Goal: Task Accomplishment & Management: Complete application form

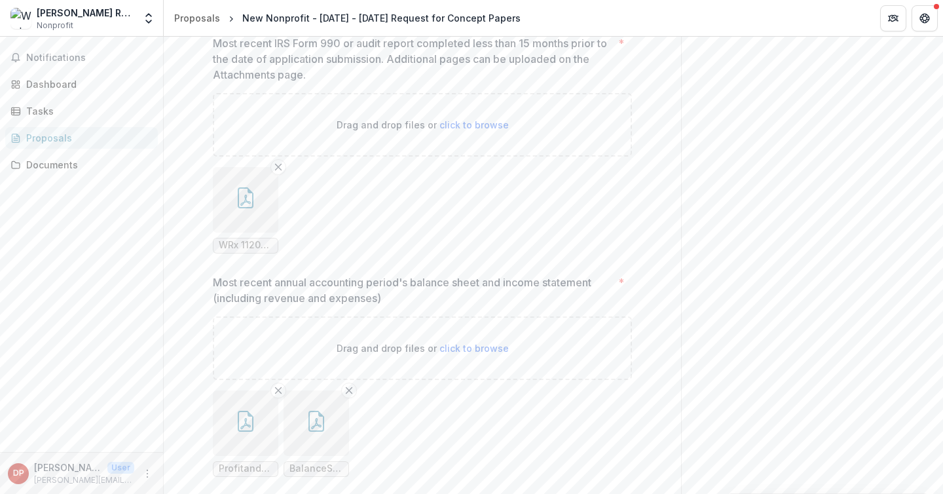
scroll to position [1105, 0]
click at [276, 174] on icon "Remove File" at bounding box center [278, 168] width 10 height 10
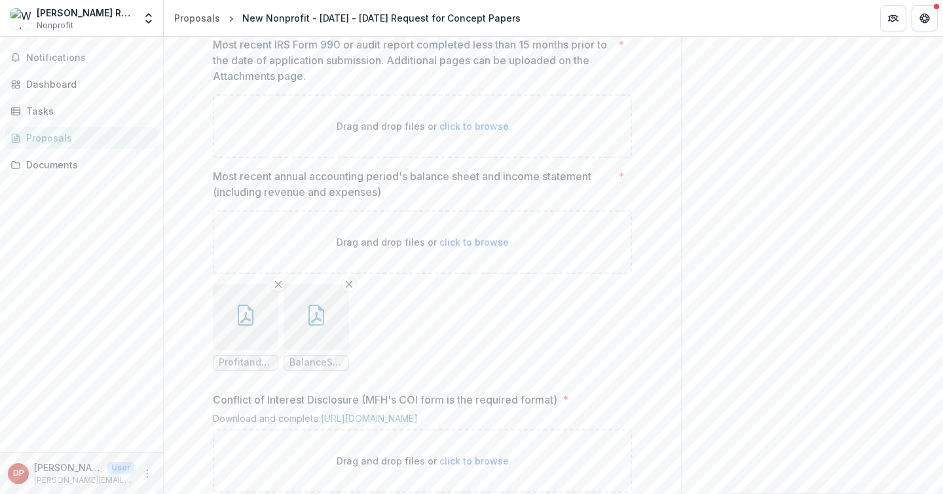
click at [440, 132] on span "click to browse" at bounding box center [473, 126] width 69 height 11
type input "**********"
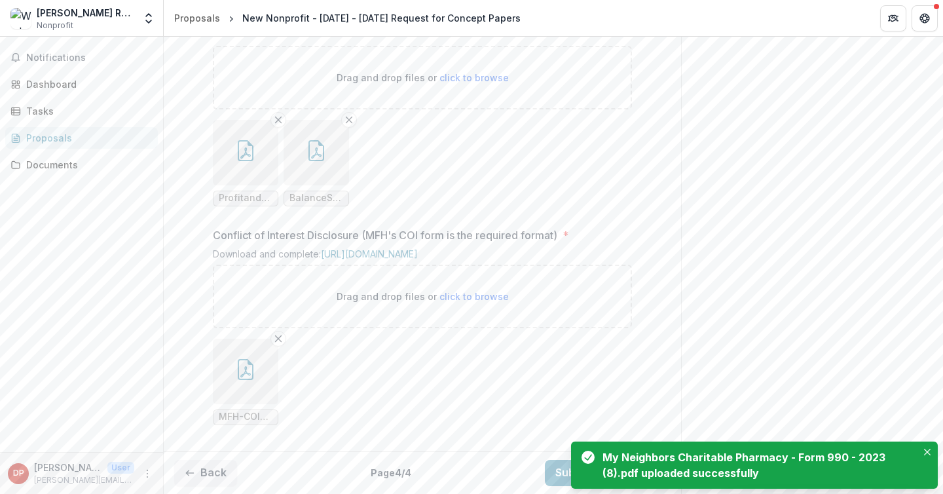
scroll to position [1499, 0]
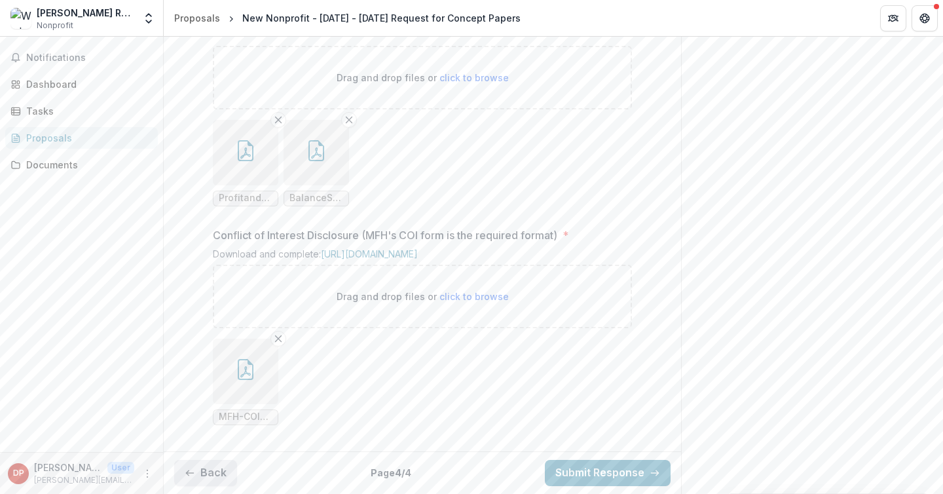
click at [215, 469] on button "Back" at bounding box center [205, 473] width 63 height 26
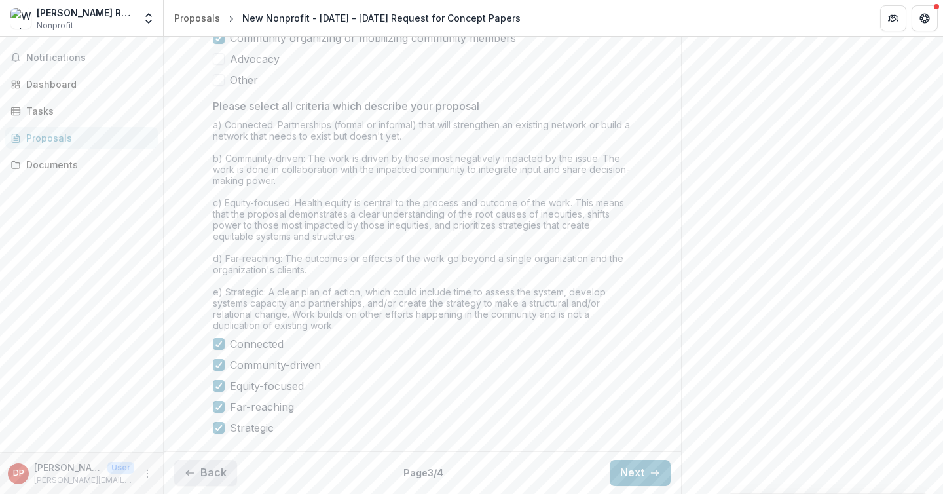
scroll to position [1210, 0]
click at [630, 473] on button "Next" at bounding box center [640, 473] width 61 height 26
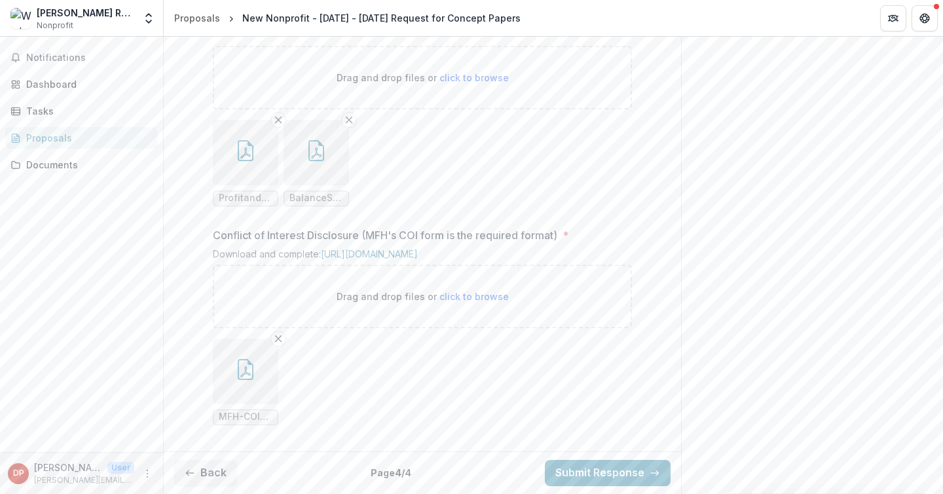
scroll to position [1499, 0]
click at [95, 168] on div "Documents" at bounding box center [86, 165] width 121 height 14
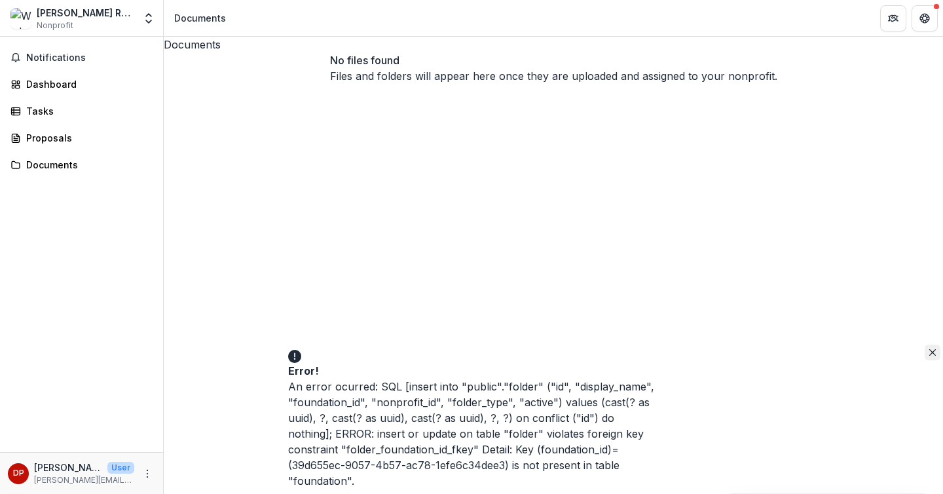
click at [925, 344] on button "Close" at bounding box center [933, 352] width 16 height 16
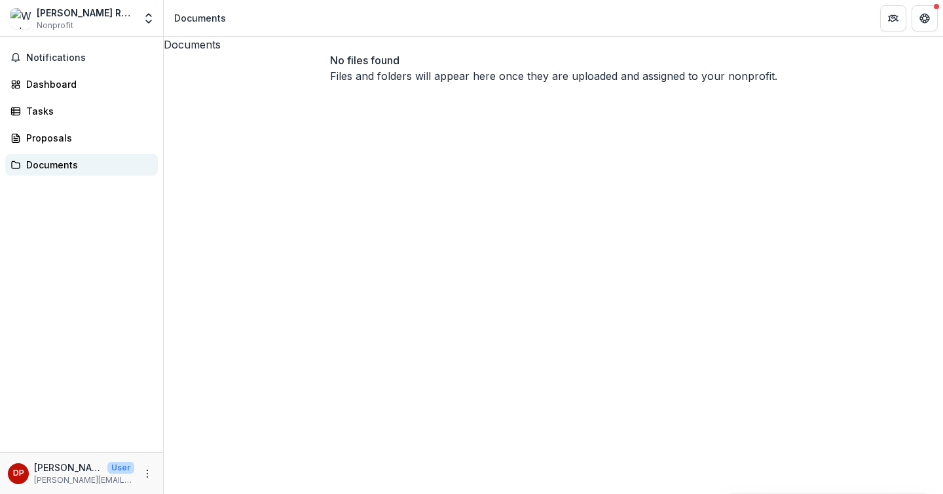
click at [23, 155] on link "Documents" at bounding box center [81, 165] width 153 height 22
click at [43, 56] on span "Notifications" at bounding box center [89, 57] width 126 height 11
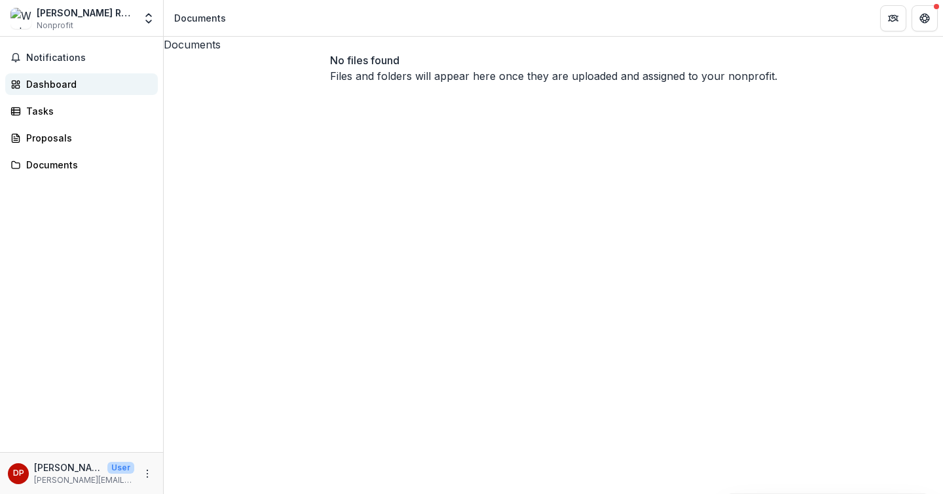
click at [44, 90] on div "Dashboard" at bounding box center [86, 84] width 121 height 14
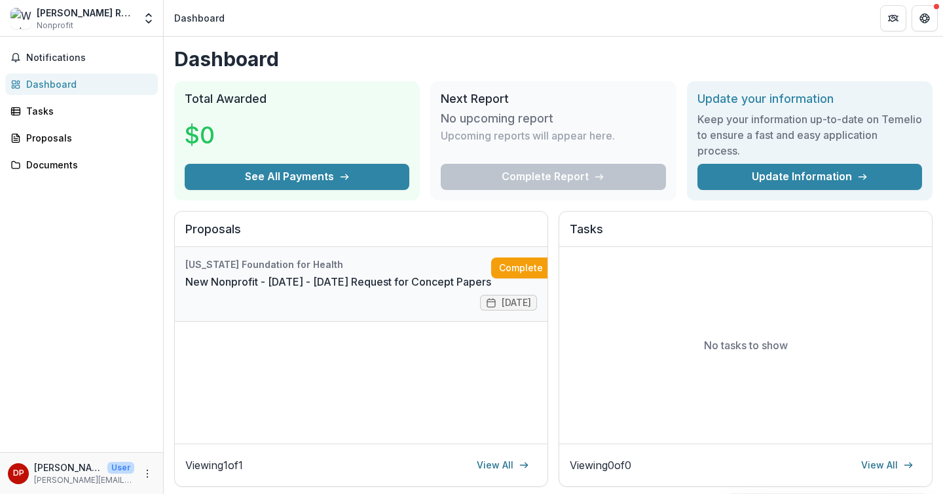
click at [426, 281] on link "New Nonprofit - [DATE] - [DATE] Request for Concept Papers" at bounding box center [338, 282] width 306 height 16
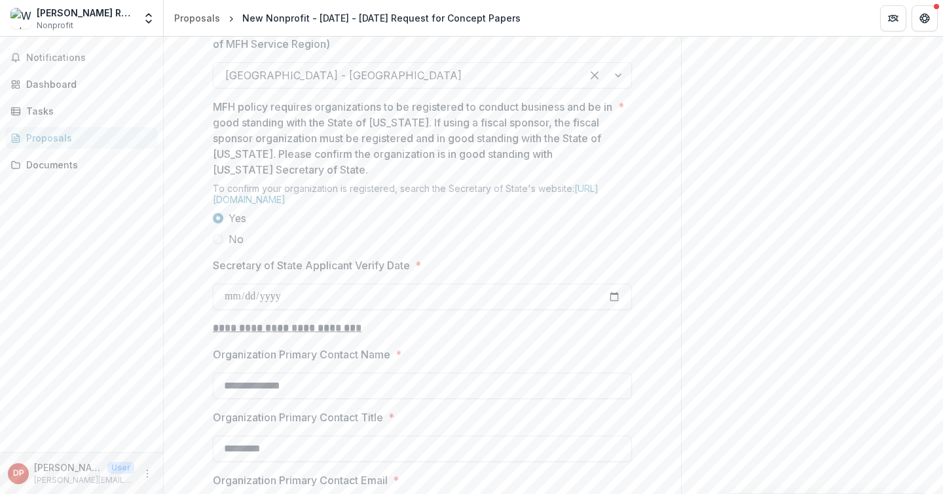
scroll to position [1810, 0]
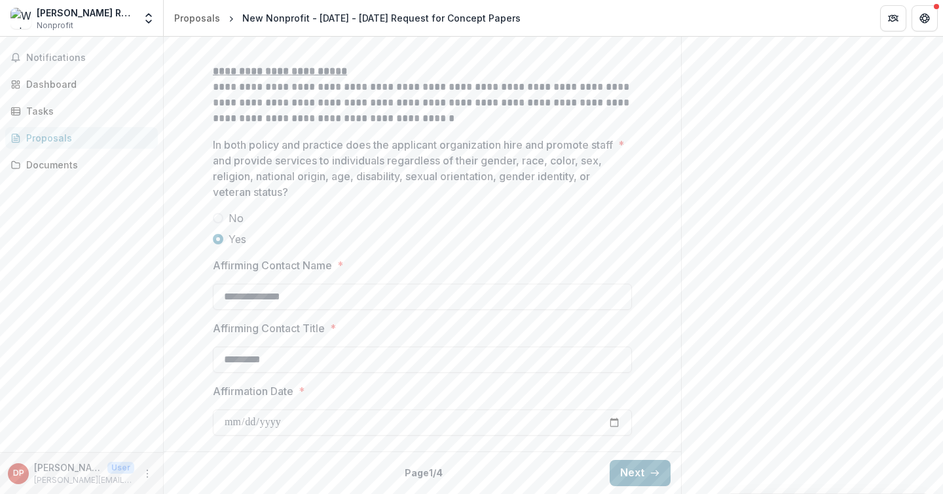
click at [627, 479] on button "Next" at bounding box center [640, 473] width 61 height 26
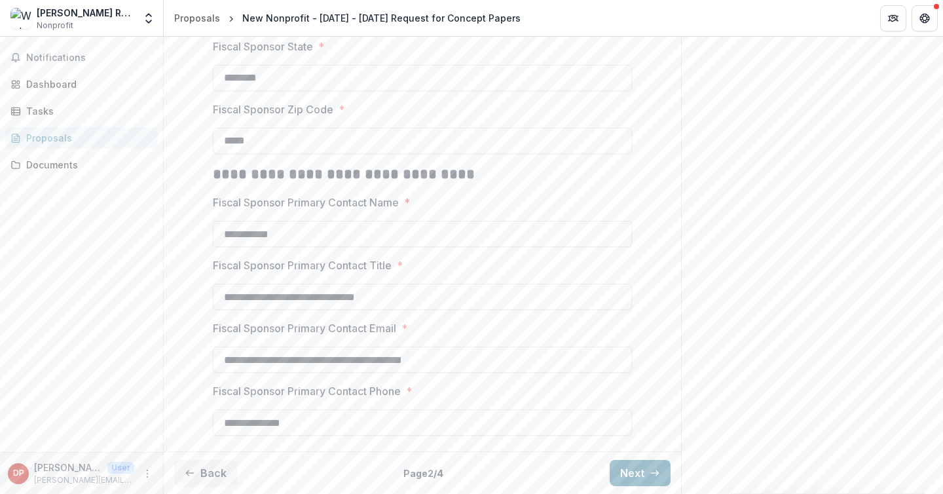
click at [627, 466] on button "Next" at bounding box center [640, 473] width 61 height 26
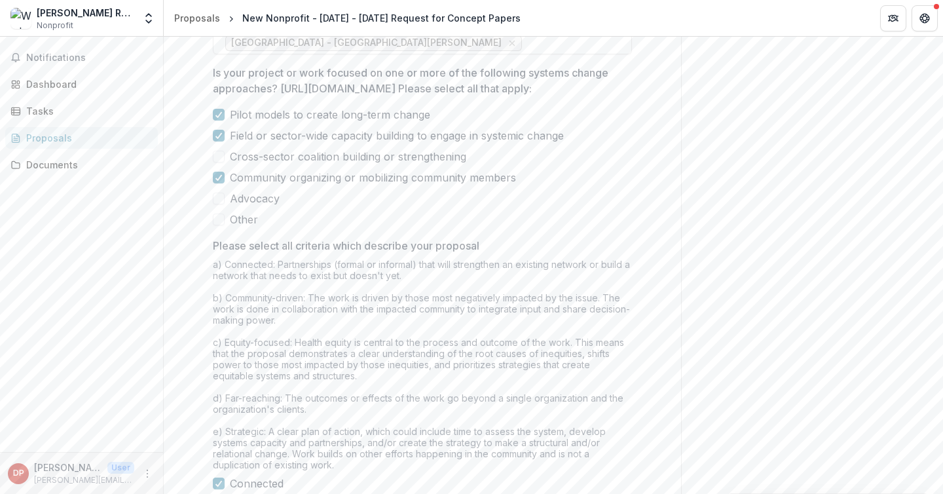
scroll to position [1210, 0]
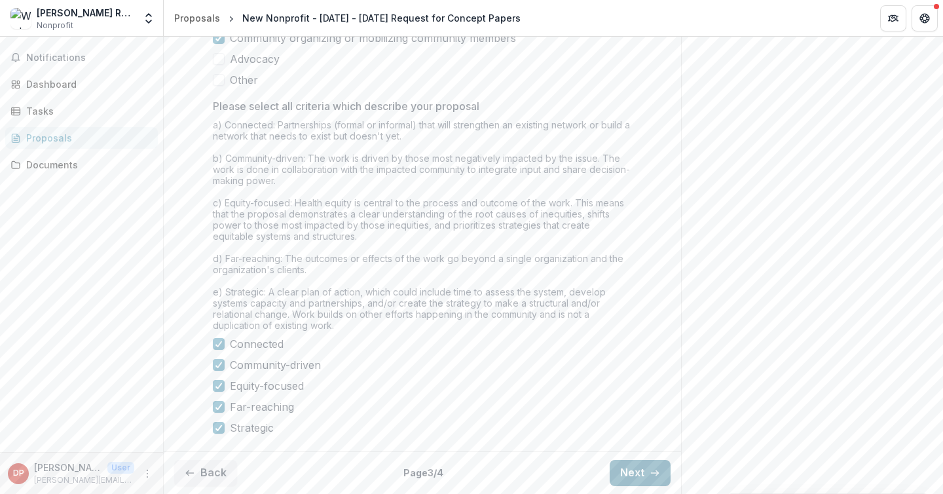
click at [630, 467] on button "Next" at bounding box center [640, 473] width 61 height 26
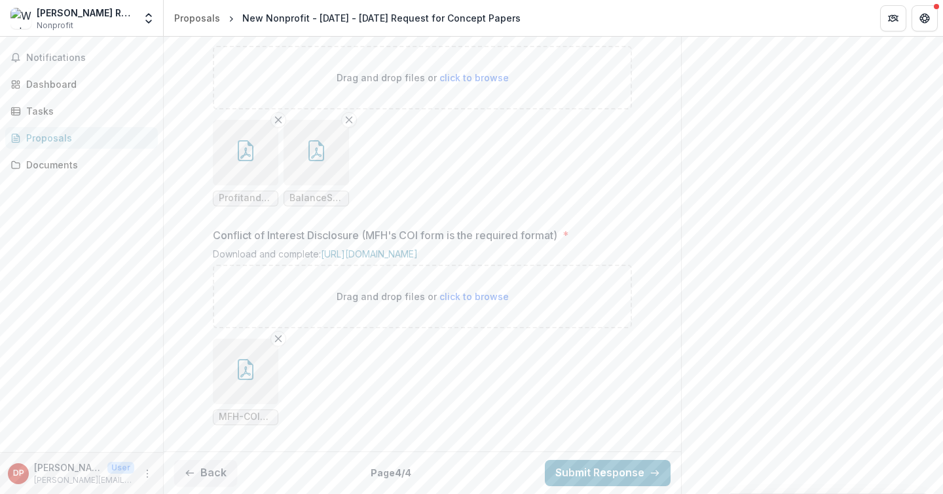
scroll to position [1499, 0]
click at [52, 166] on div "Documents" at bounding box center [86, 165] width 121 height 14
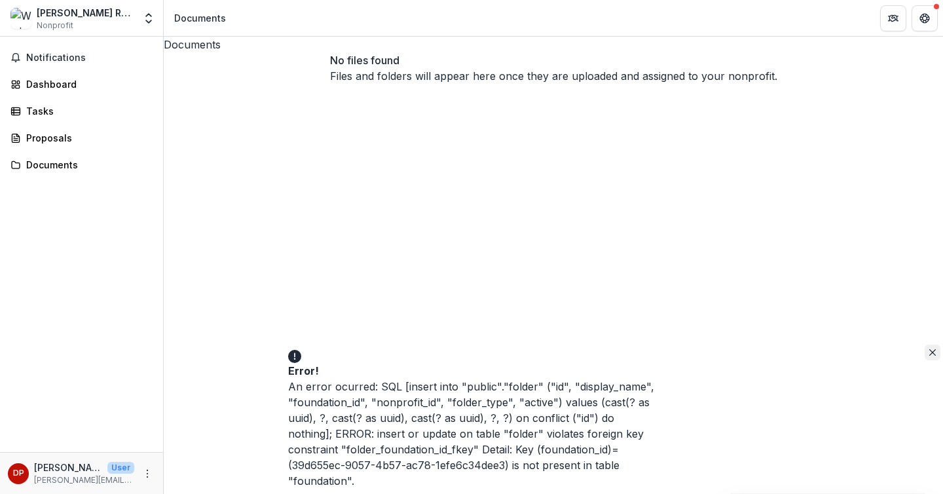
click at [925, 345] on button "Close" at bounding box center [933, 352] width 16 height 16
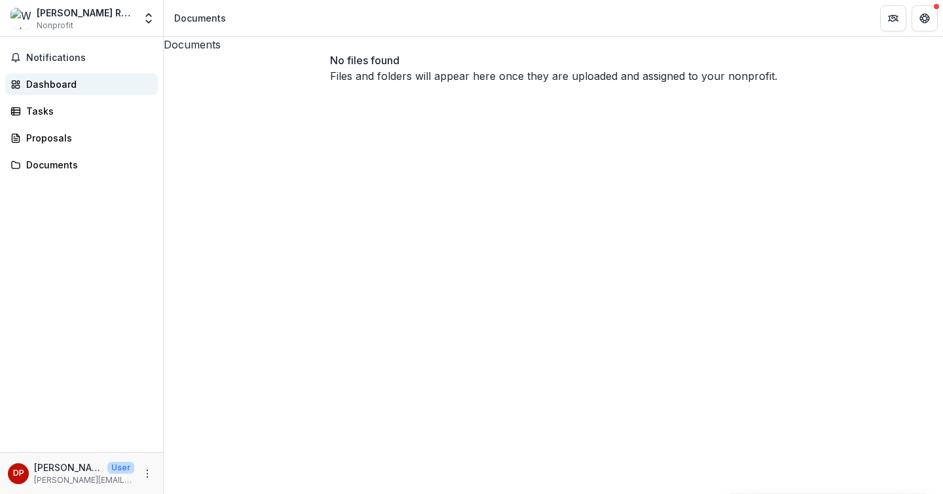
click at [53, 81] on div "Dashboard" at bounding box center [86, 84] width 121 height 14
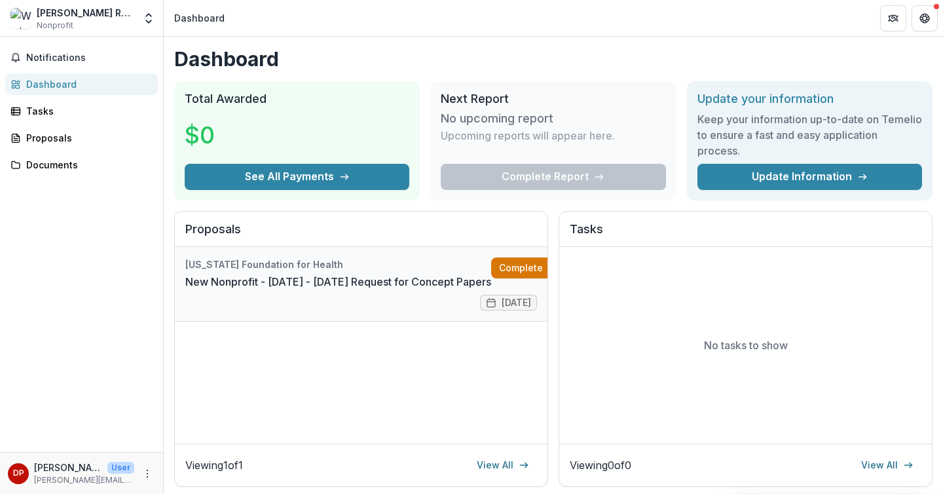
click at [497, 278] on link "Complete" at bounding box center [528, 267] width 75 height 21
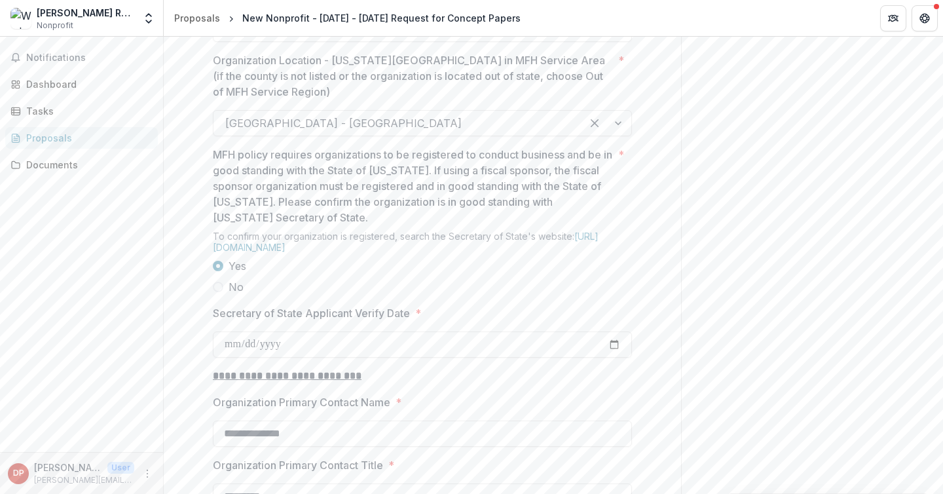
scroll to position [1810, 0]
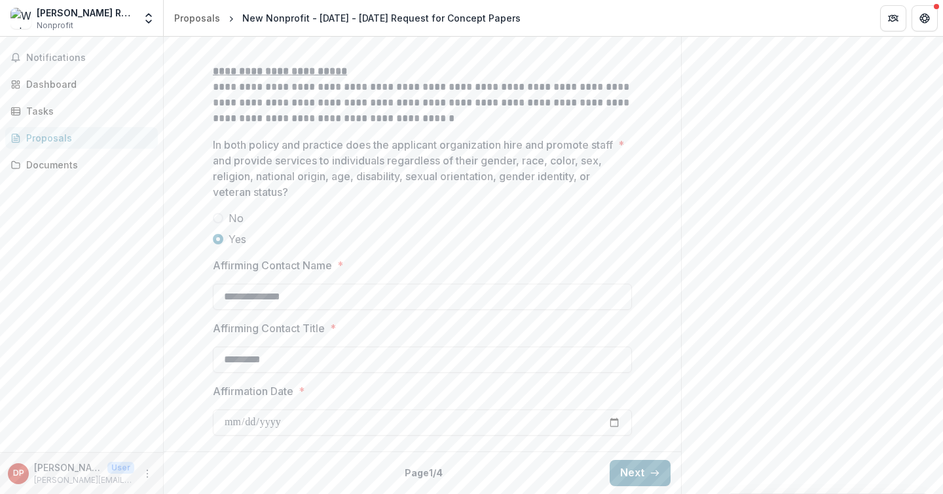
click at [648, 483] on button "Next" at bounding box center [640, 473] width 61 height 26
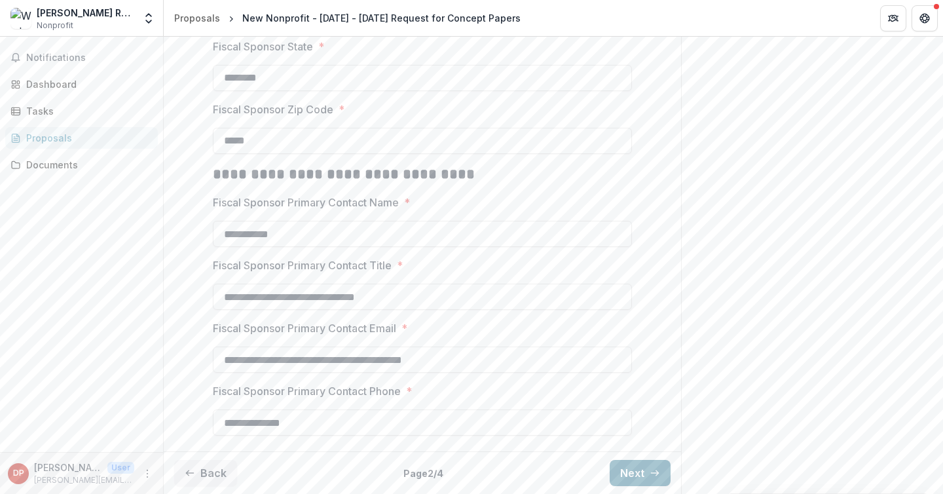
click at [650, 473] on icon "button" at bounding box center [655, 473] width 10 height 10
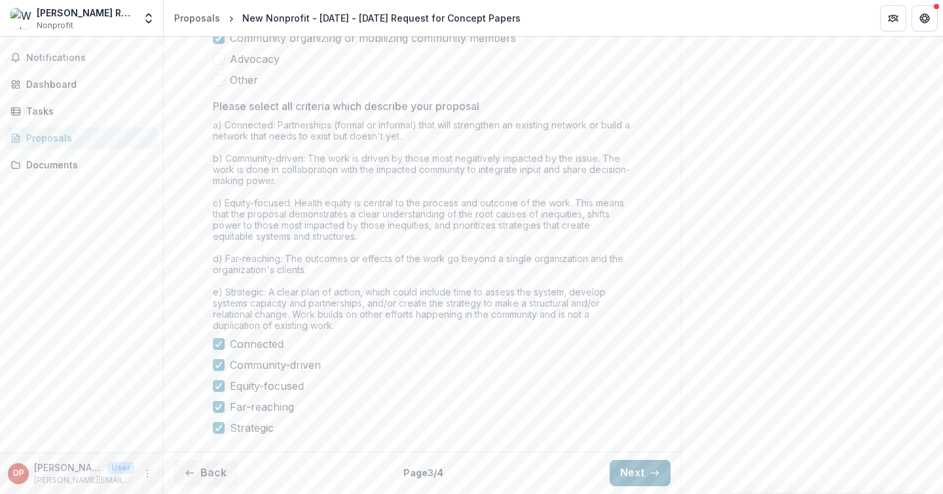
click at [650, 473] on icon "button" at bounding box center [655, 473] width 10 height 10
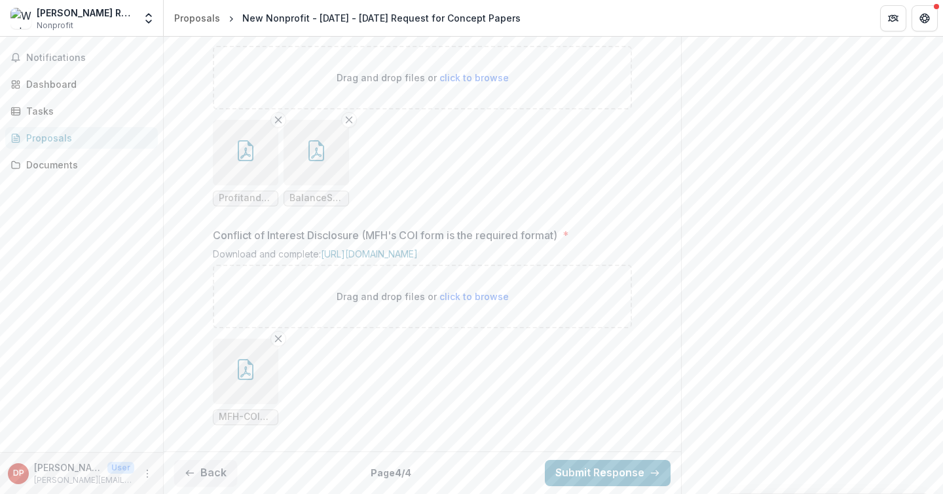
scroll to position [1499, 0]
click at [601, 477] on button "Submit Response" at bounding box center [608, 473] width 126 height 26
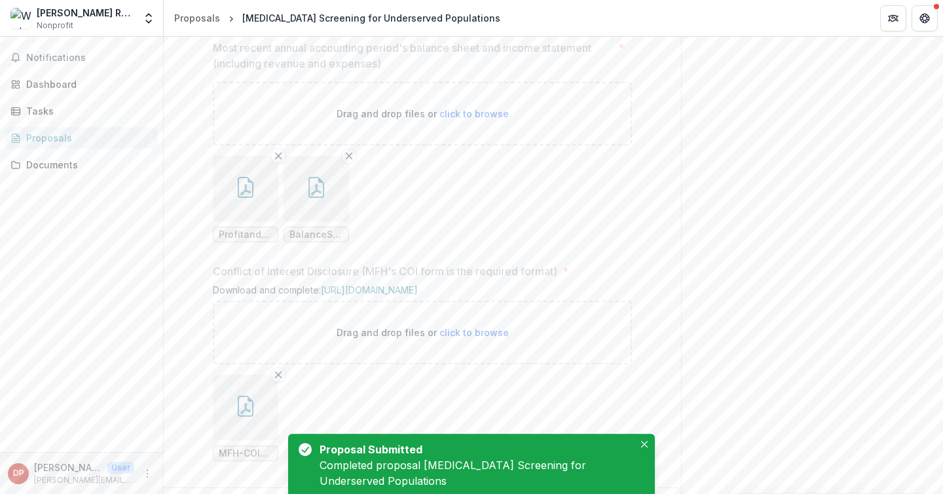
scroll to position [1541, 0]
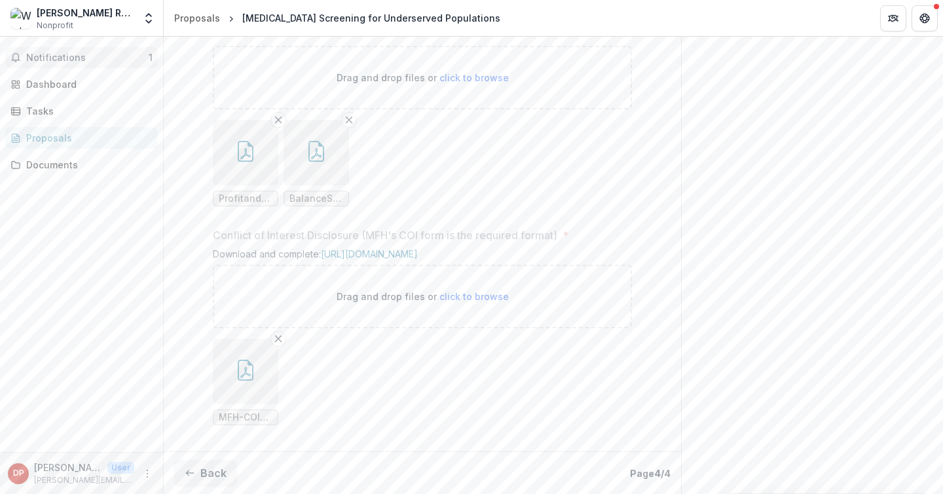
click at [77, 52] on span "Notifications" at bounding box center [87, 57] width 122 height 11
click at [43, 84] on div "Dashboard" at bounding box center [86, 79] width 121 height 14
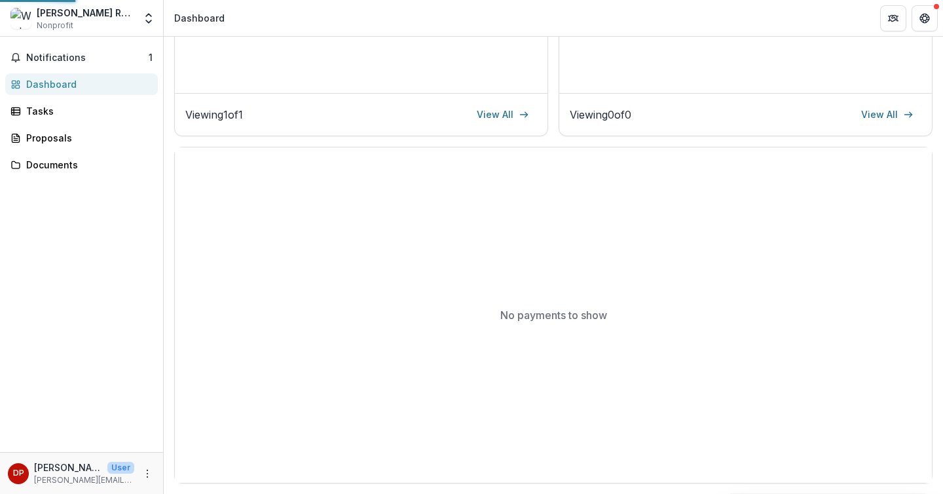
scroll to position [350, 0]
click at [57, 110] on div "Tasks" at bounding box center [86, 111] width 121 height 14
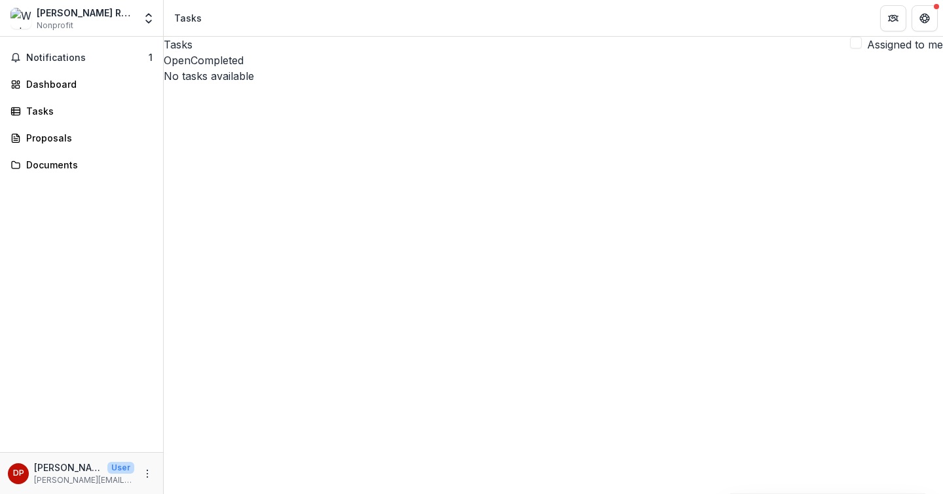
click at [53, 15] on div "[PERSON_NAME] Rx, Inc." at bounding box center [86, 13] width 98 height 14
